Goal: Task Accomplishment & Management: Manage account settings

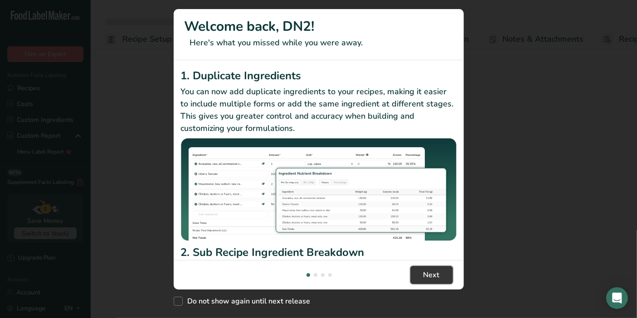
click at [440, 273] on span "Next" at bounding box center [431, 275] width 16 height 11
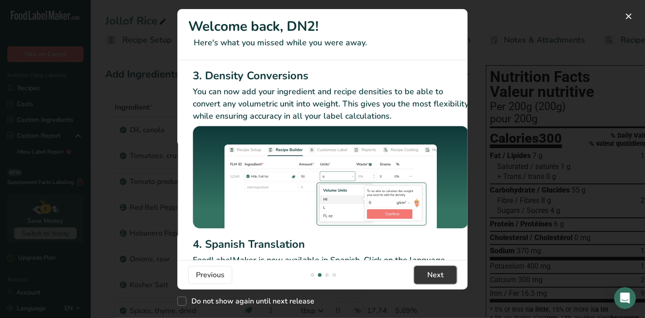
click at [442, 273] on span "Next" at bounding box center [435, 275] width 16 height 11
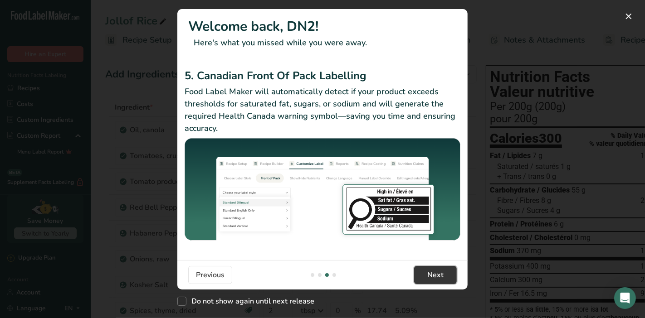
click at [442, 273] on span "Next" at bounding box center [435, 275] width 16 height 11
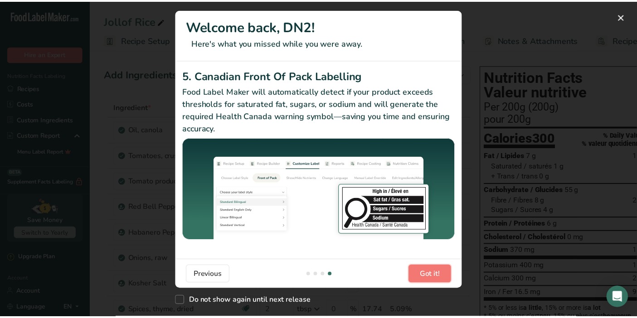
scroll to position [0, 862]
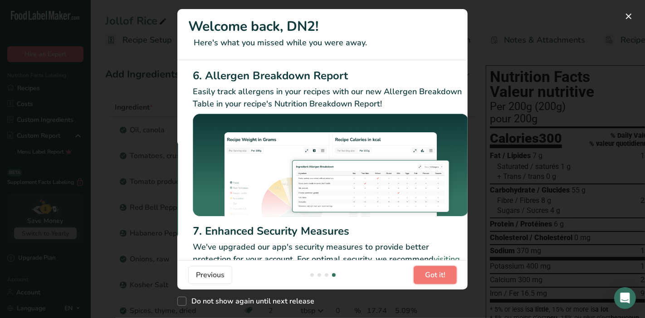
click at [442, 273] on span "Got it!" at bounding box center [435, 275] width 20 height 11
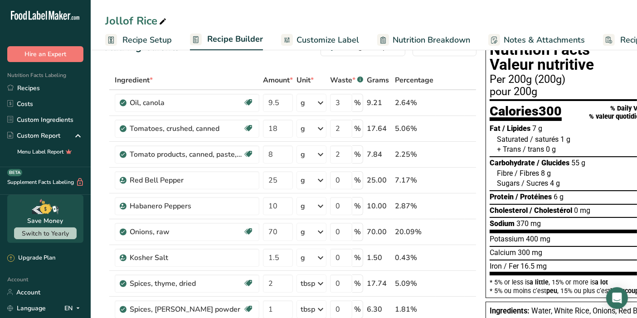
scroll to position [0, 0]
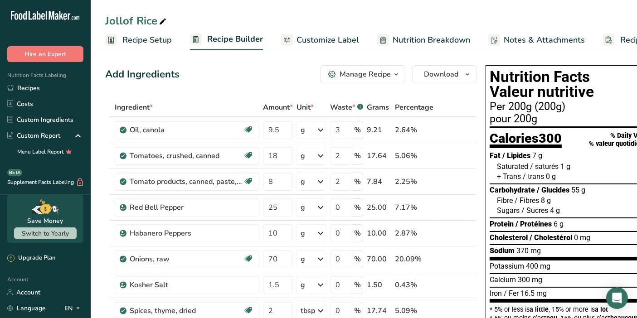
click at [324, 133] on icon at bounding box center [320, 130] width 11 height 16
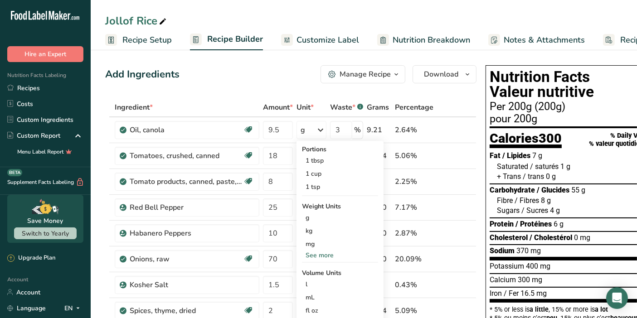
click at [316, 254] on div "See more" at bounding box center [340, 256] width 76 height 10
click at [313, 268] on div "lb" at bounding box center [340, 270] width 76 height 13
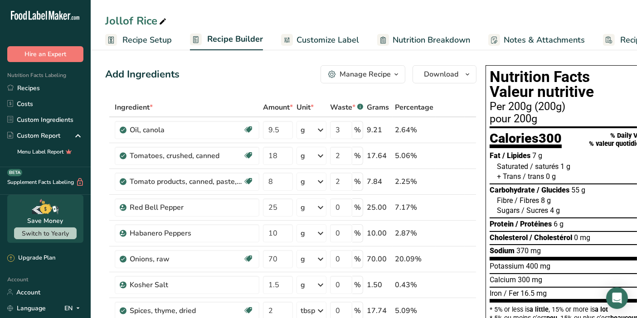
click at [29, 293] on link "Account" at bounding box center [45, 293] width 91 height 16
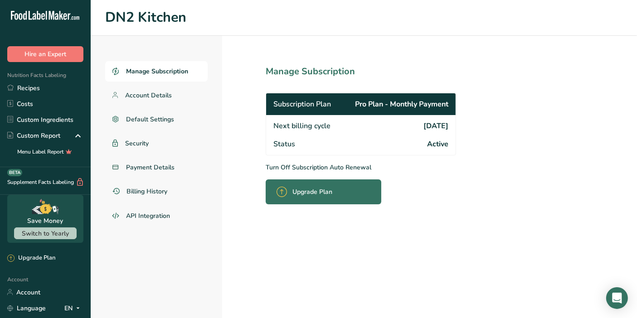
click at [280, 168] on p "Turn Off Subscription Auto Renewal" at bounding box center [381, 168] width 230 height 10
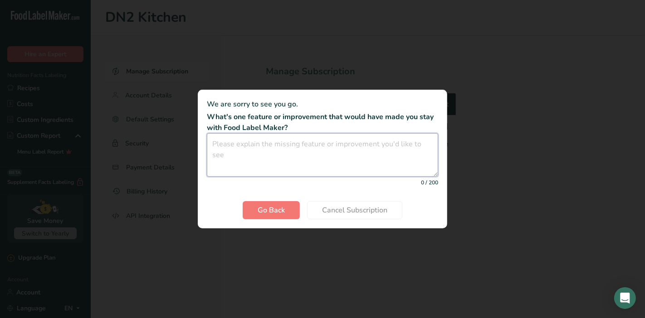
click at [397, 155] on textarea "Cancel subscription modal" at bounding box center [322, 155] width 231 height 44
click at [397, 155] on textarea "n?A" at bounding box center [322, 155] width 231 height 44
type textarea "n/a"
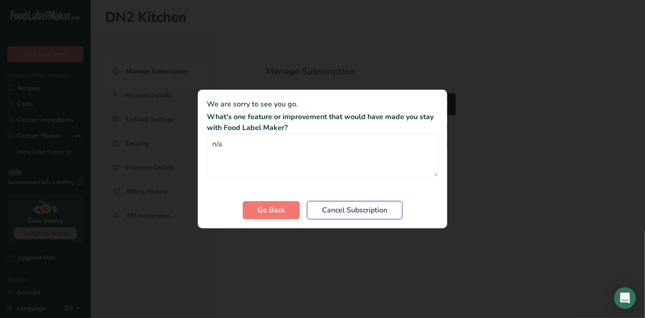
click at [374, 213] on span "Cancel Subscription" at bounding box center [354, 210] width 65 height 11
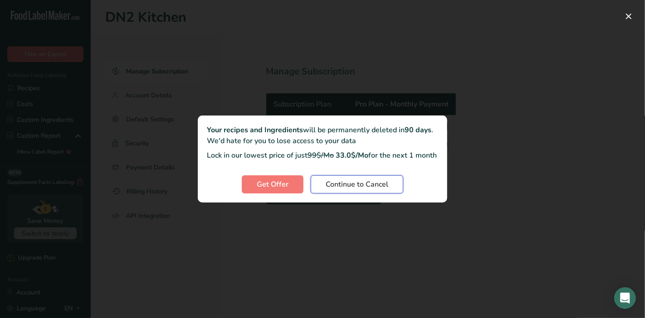
click at [378, 190] on span "Continue to Cancel" at bounding box center [357, 184] width 63 height 11
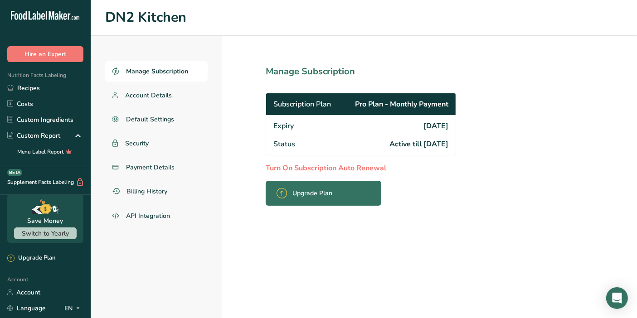
click at [164, 171] on span "Payment Details" at bounding box center [150, 168] width 49 height 10
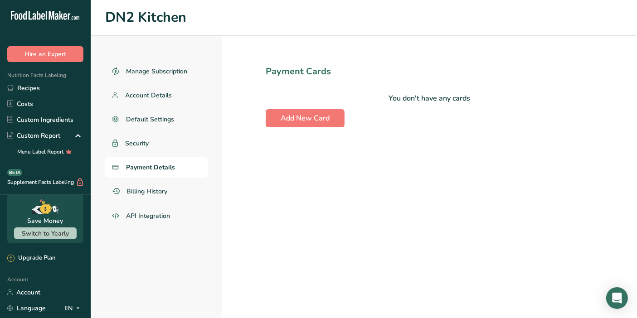
click at [164, 171] on span "Payment Details" at bounding box center [150, 168] width 49 height 10
click at [166, 195] on span "Billing History" at bounding box center [147, 192] width 41 height 10
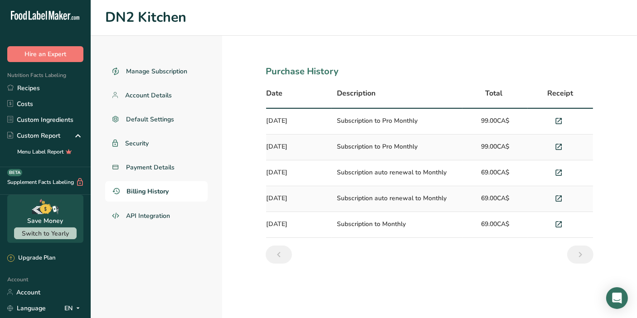
click at [165, 122] on span "Default Settings" at bounding box center [150, 120] width 48 height 10
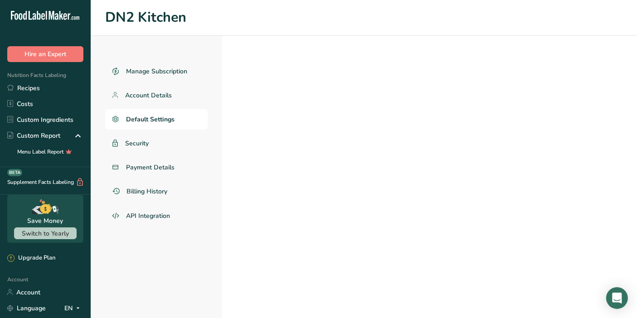
select select "CA"
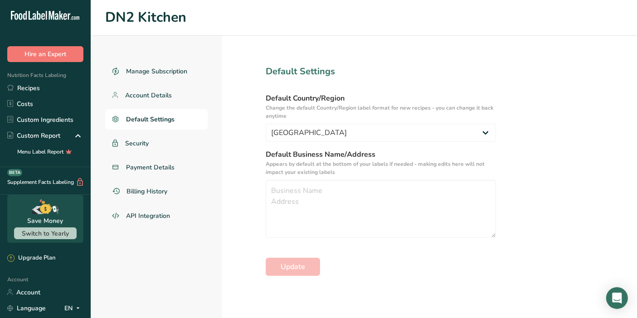
click at [164, 97] on span "Account Details" at bounding box center [148, 96] width 47 height 10
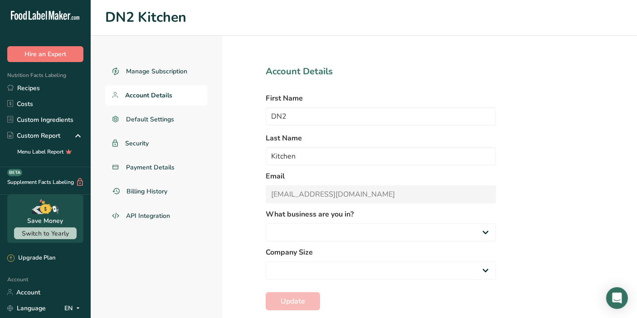
select select
click at [170, 72] on span "Manage Subscription" at bounding box center [156, 72] width 61 height 10
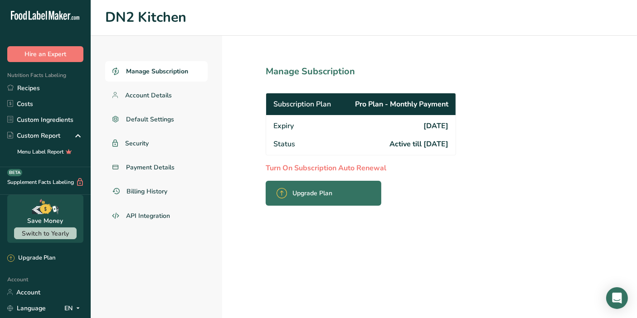
click at [32, 91] on link "Recipes" at bounding box center [45, 88] width 91 height 16
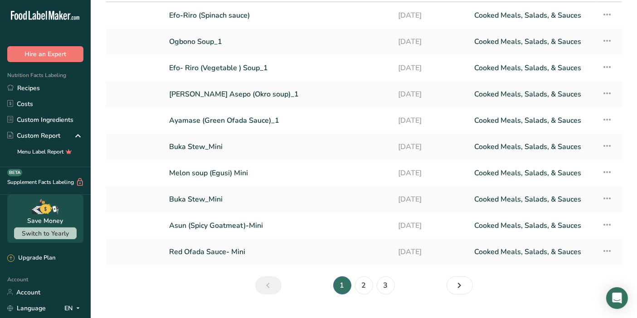
scroll to position [50, 0]
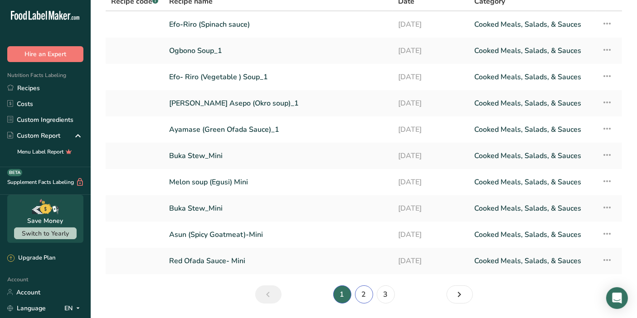
click at [363, 293] on link "2" at bounding box center [364, 295] width 18 height 18
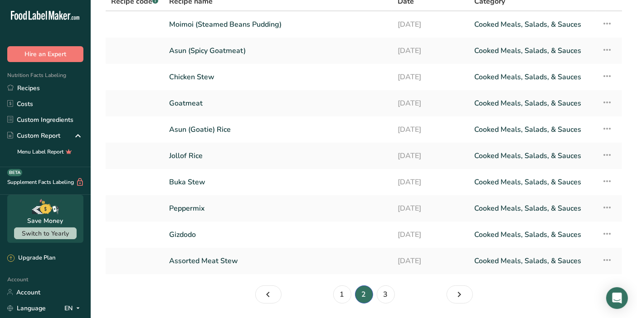
click at [247, 157] on link "Jollof Rice" at bounding box center [278, 155] width 218 height 19
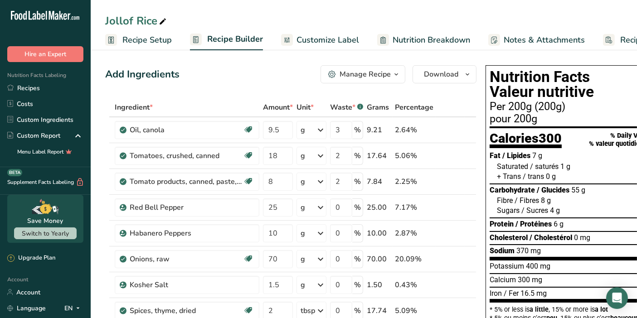
click at [325, 127] on icon at bounding box center [320, 130] width 11 height 16
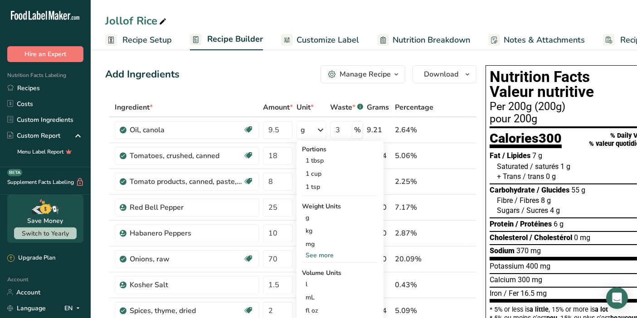
click at [320, 254] on div "See more" at bounding box center [340, 256] width 76 height 10
click at [311, 269] on div "lb" at bounding box center [340, 270] width 76 height 13
